Goal: Information Seeking & Learning: Learn about a topic

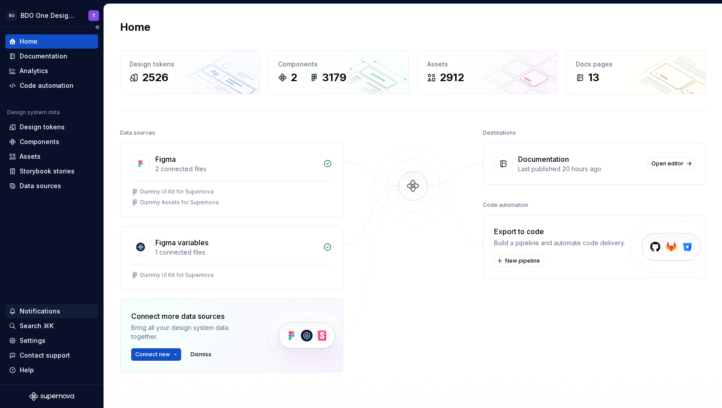
click at [43, 312] on div "Notifications" at bounding box center [40, 311] width 41 height 9
click at [43, 58] on html "BU BDO One Design System T Home Documentation Analytics Code automation Design …" at bounding box center [361, 204] width 722 height 408
click at [53, 58] on div "Documentation" at bounding box center [44, 56] width 48 height 9
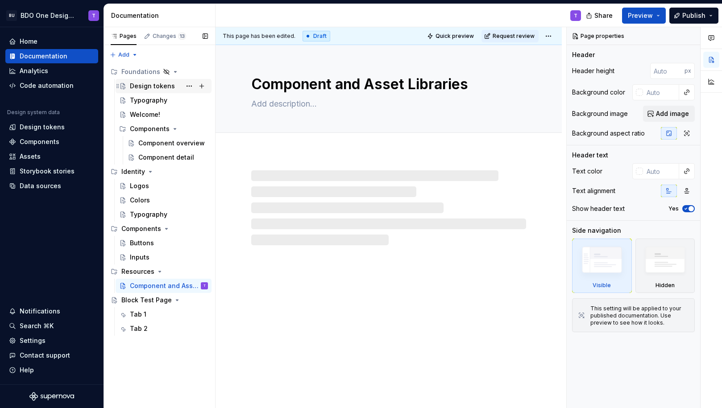
click at [142, 80] on div "Design tokens" at bounding box center [169, 86] width 78 height 12
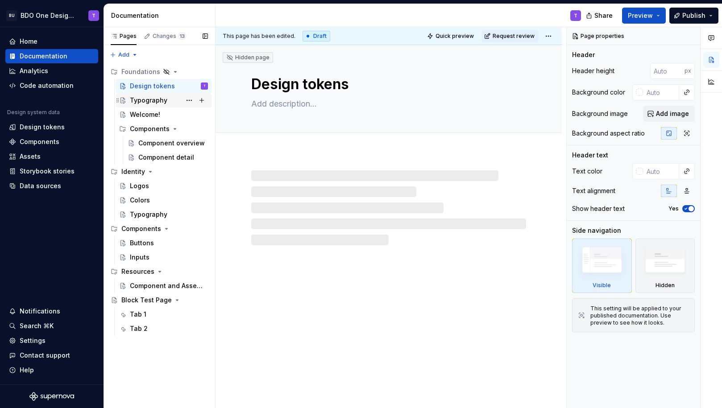
click at [142, 101] on div "Typography" at bounding box center [148, 100] width 37 height 9
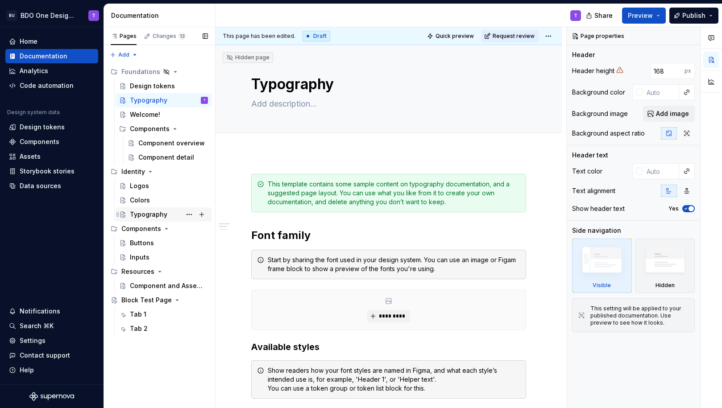
type textarea "*"
